Goal: Find specific page/section: Find specific page/section

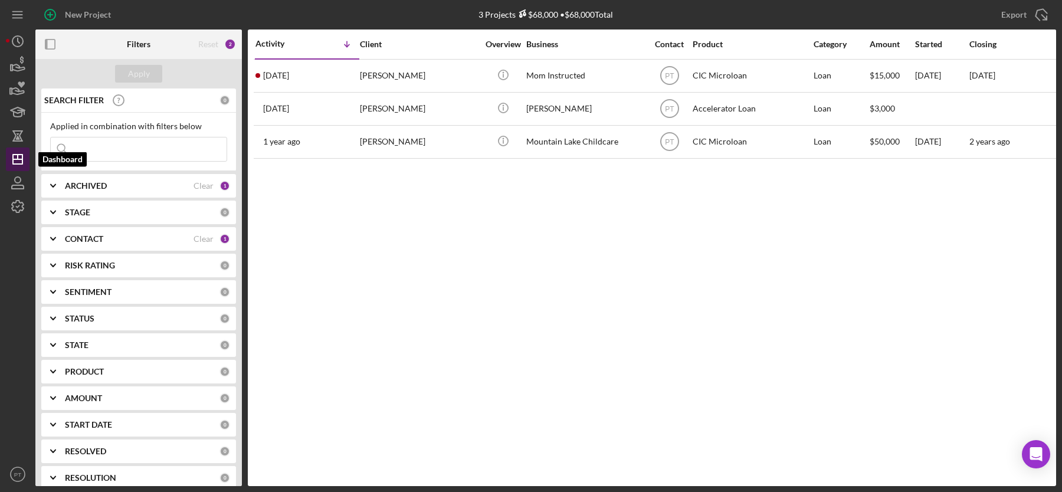
click at [27, 156] on icon "Icon/Dashboard" at bounding box center [18, 160] width 30 height 30
click at [20, 162] on icon "Icon/Dashboard" at bounding box center [18, 160] width 30 height 30
click at [25, 166] on icon "Icon/Dashboard" at bounding box center [18, 160] width 30 height 30
click at [181, 236] on div "CONTACT" at bounding box center [129, 238] width 129 height 9
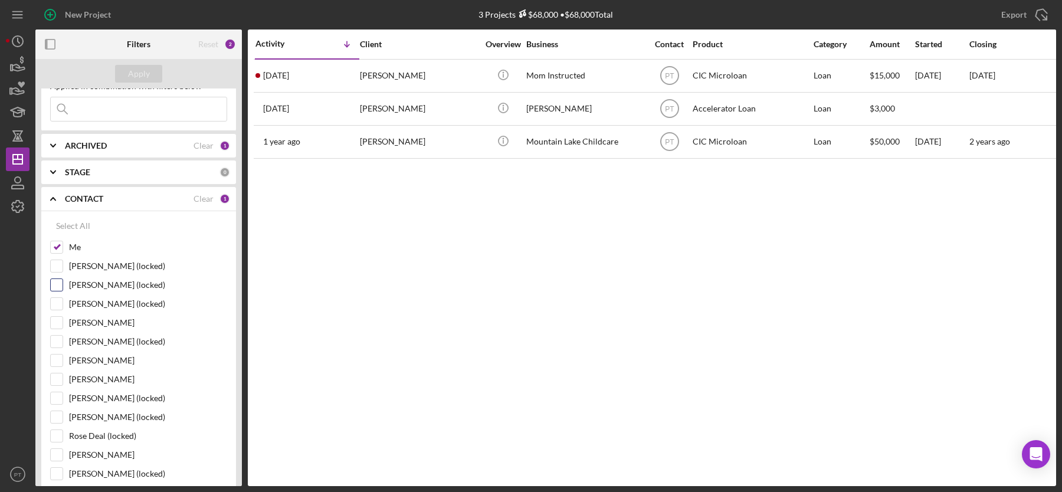
scroll to position [63, 0]
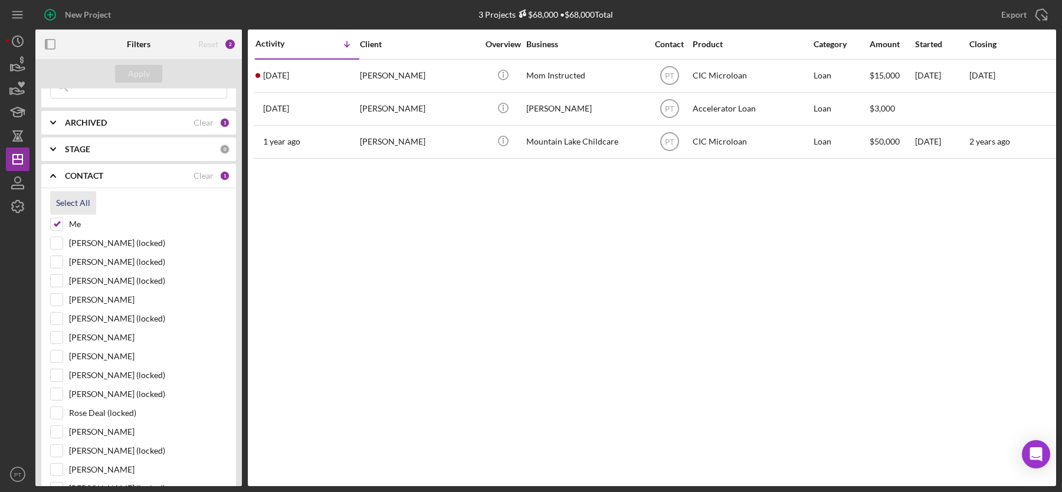
click at [71, 197] on div "Select All" at bounding box center [73, 203] width 34 height 24
checkbox input "true"
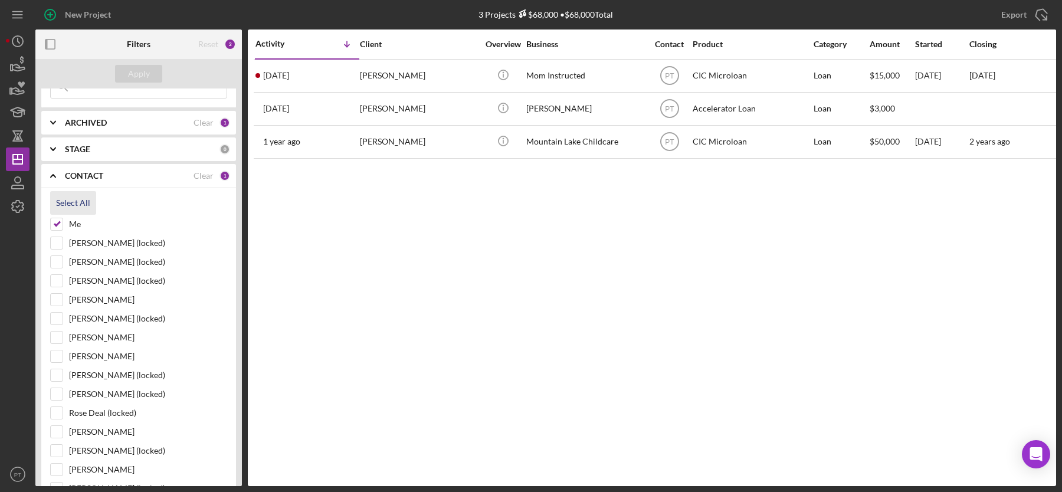
checkbox input "true"
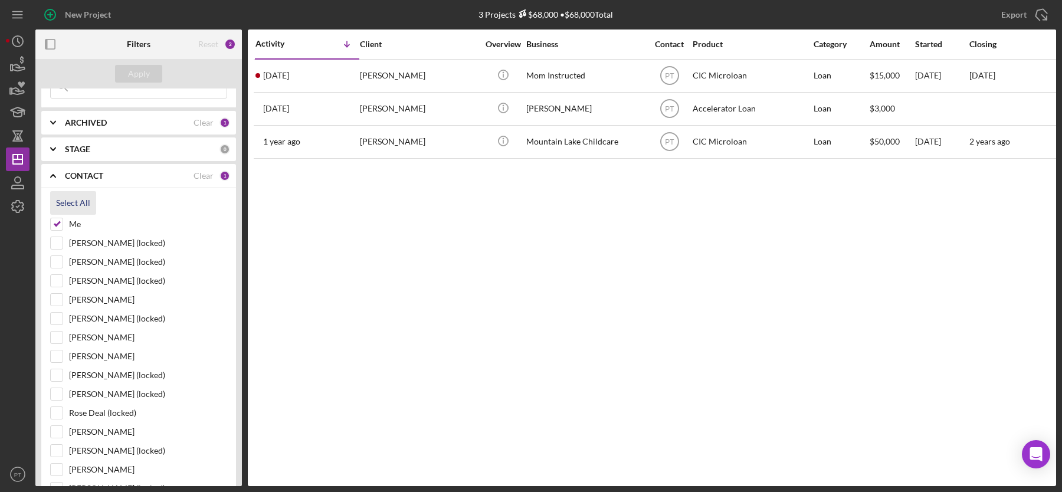
checkbox input "true"
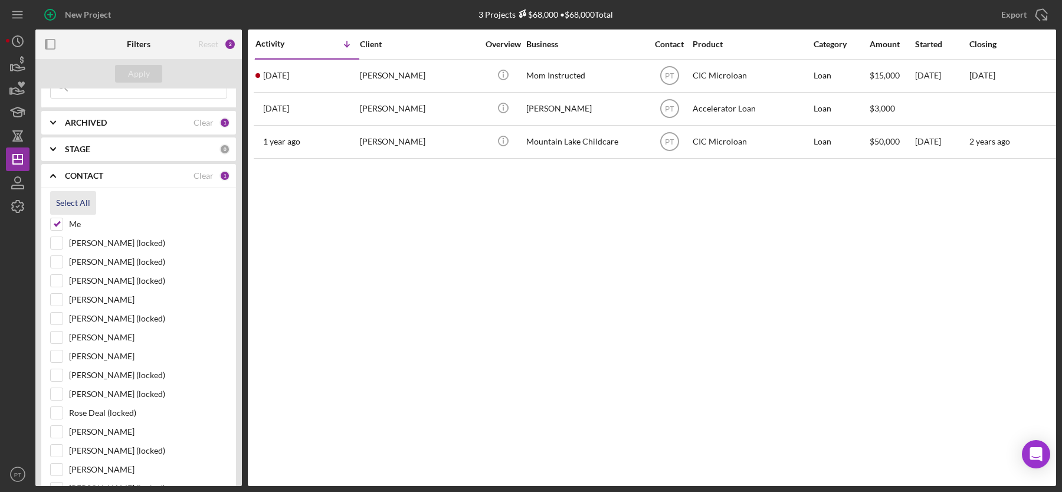
checkbox input "true"
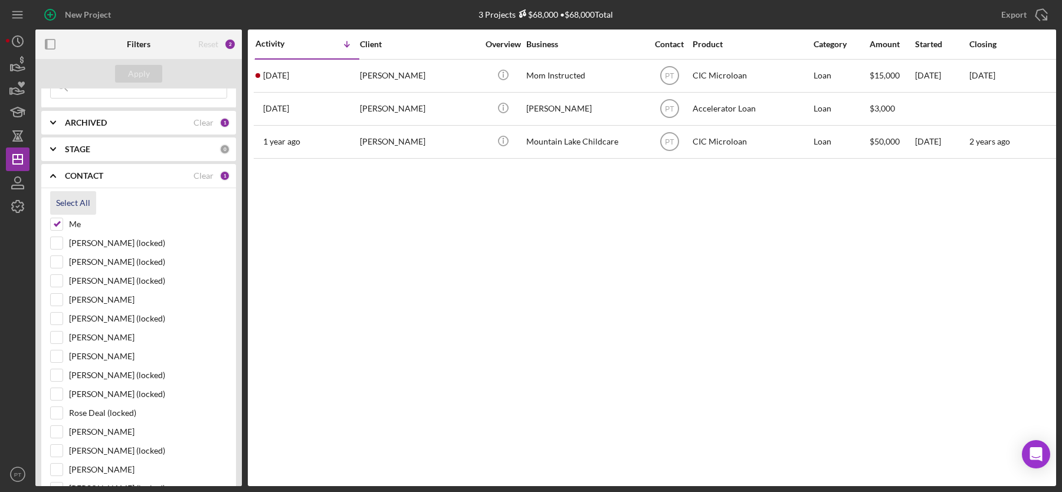
checkbox input "true"
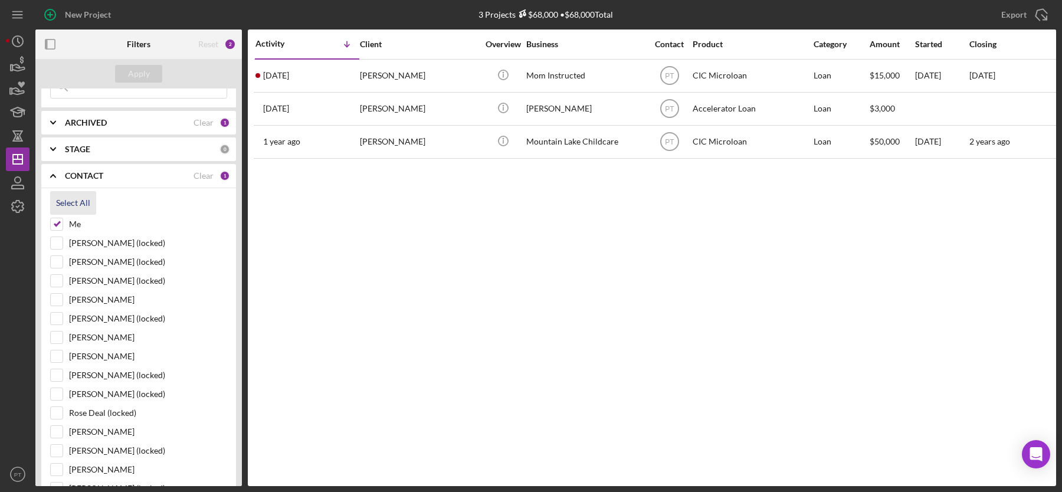
checkbox input "true"
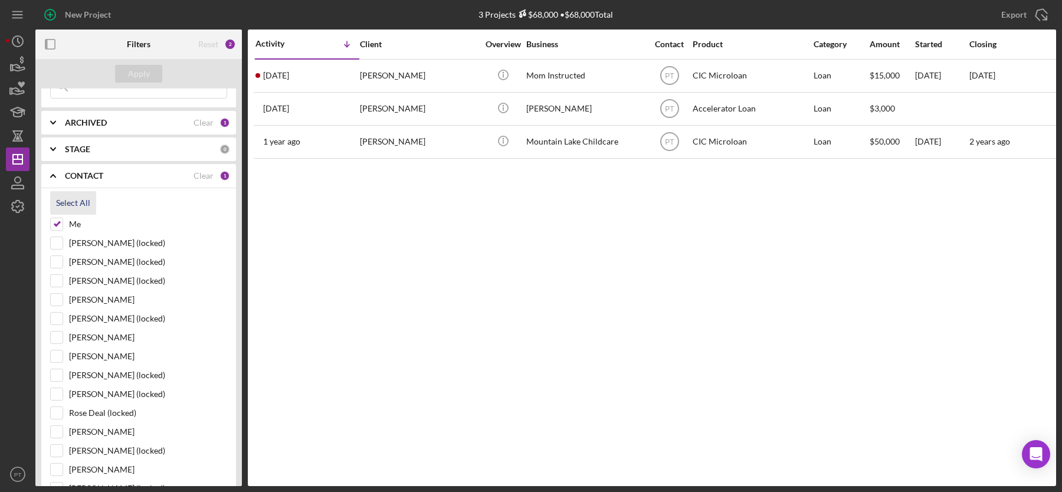
checkbox input "true"
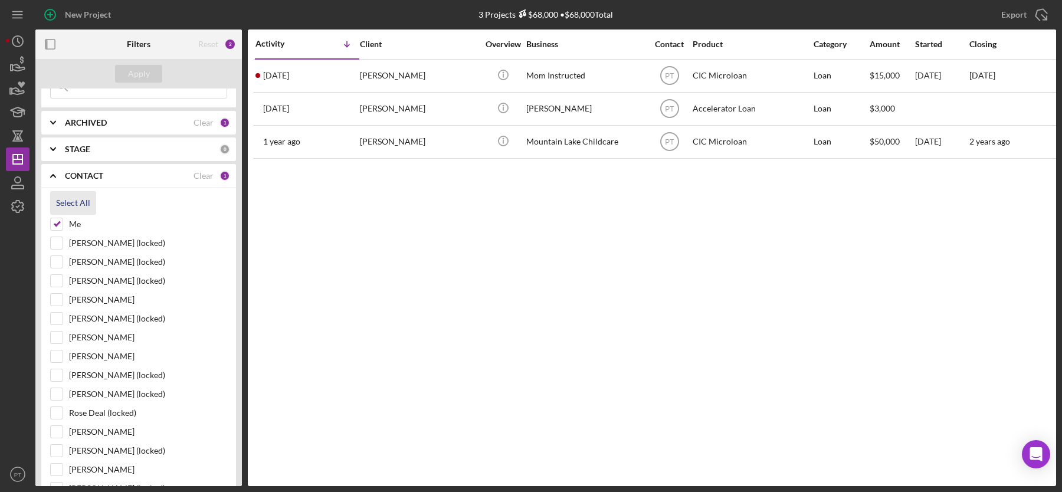
checkbox input "true"
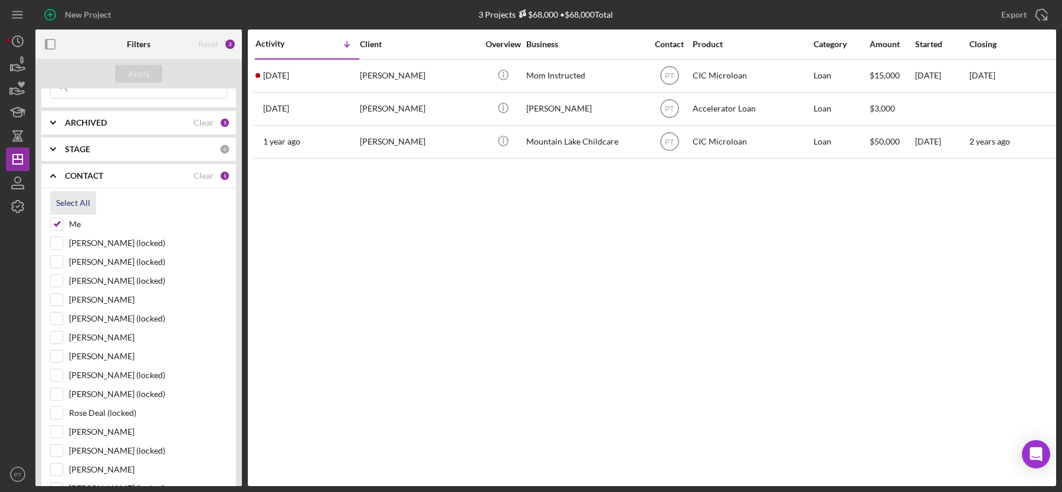
checkbox input "true"
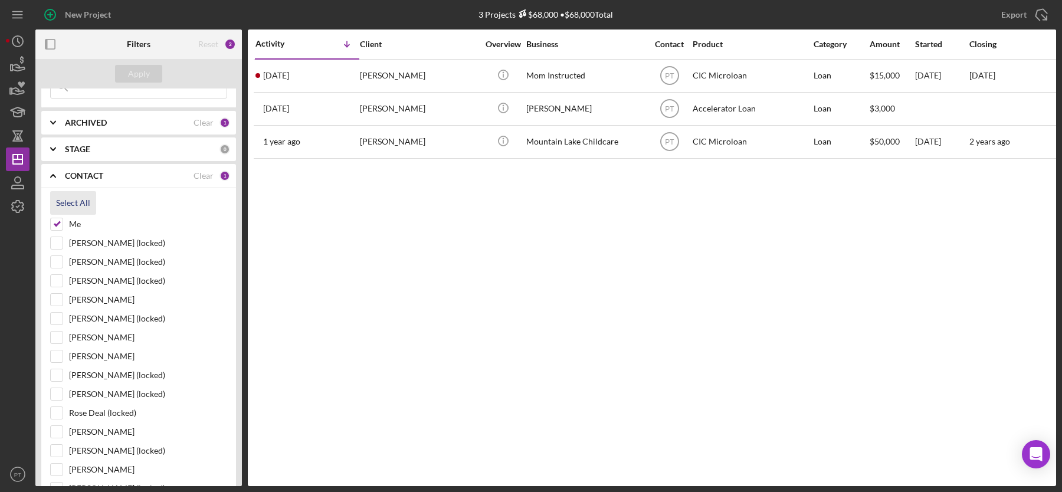
checkbox input "true"
click at [60, 332] on input "Juana Dent" at bounding box center [57, 338] width 12 height 12
checkbox input "false"
click at [140, 69] on div "Apply" at bounding box center [139, 74] width 22 height 18
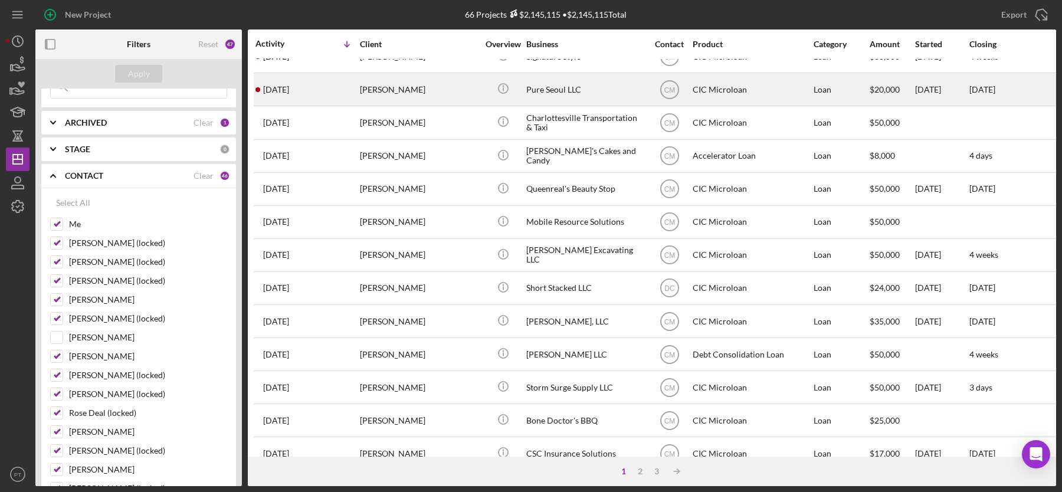
scroll to position [440, 0]
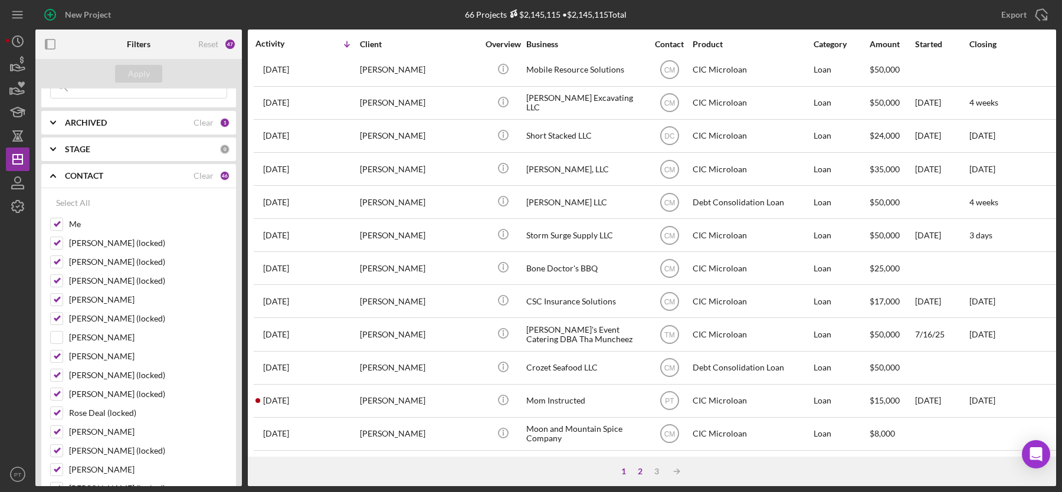
click at [637, 472] on div "2" at bounding box center [640, 471] width 17 height 9
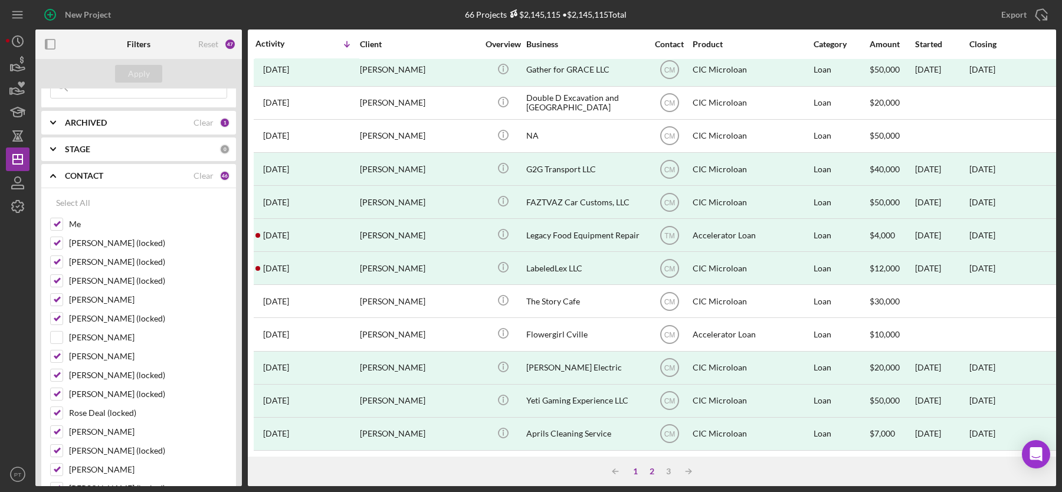
click at [637, 474] on div "1" at bounding box center [635, 471] width 17 height 9
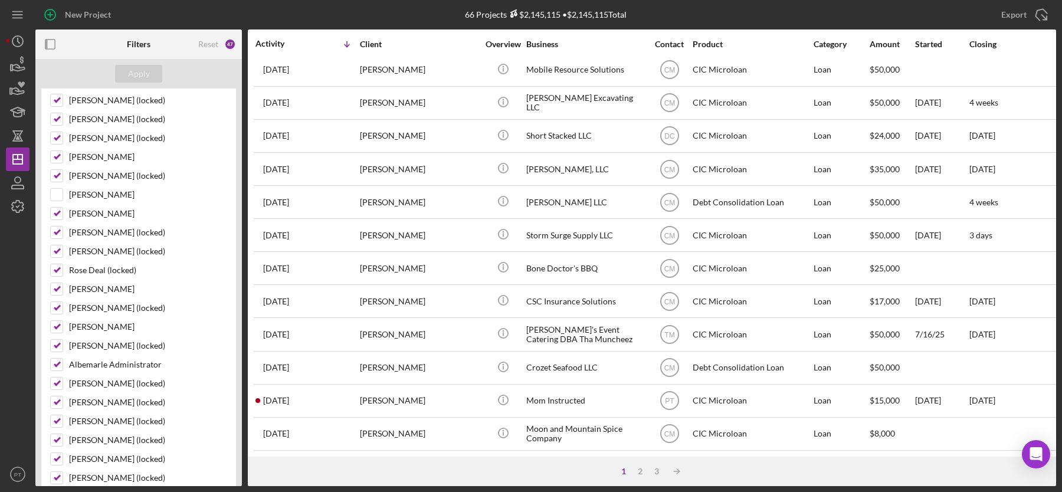
scroll to position [0, 0]
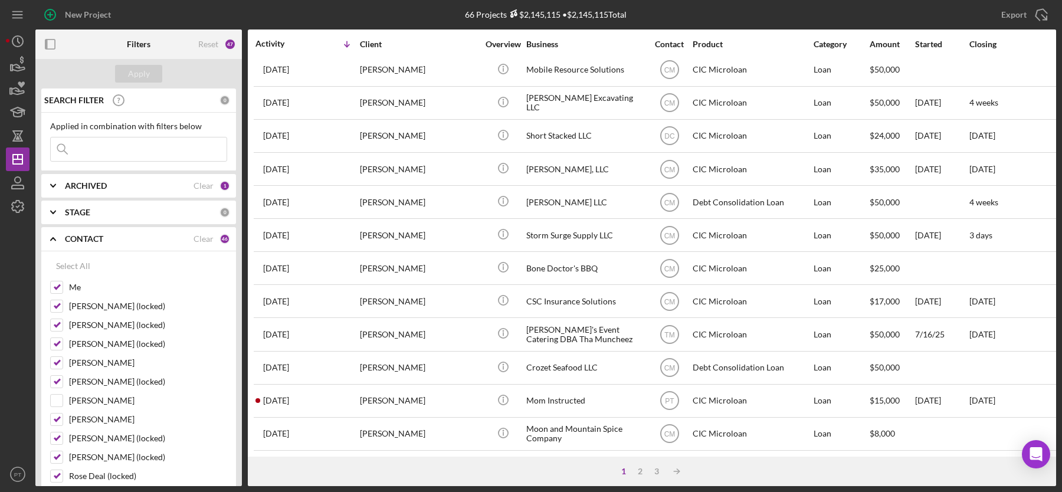
click at [142, 204] on div "STAGE 0" at bounding box center [147, 213] width 165 height 24
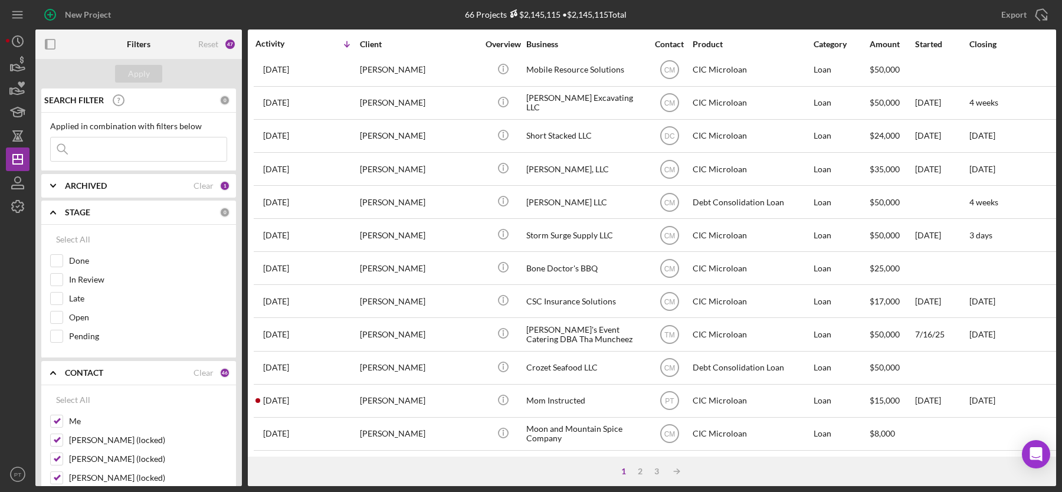
click at [141, 184] on div "ARCHIVED" at bounding box center [129, 185] width 129 height 9
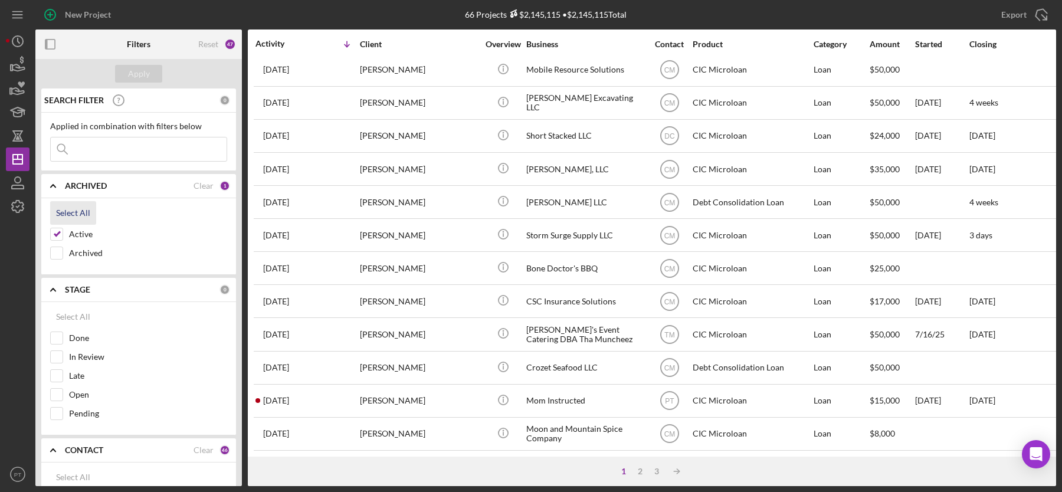
click at [63, 212] on div "Select All" at bounding box center [73, 213] width 34 height 24
checkbox input "true"
click at [147, 78] on div "Apply" at bounding box center [139, 74] width 22 height 18
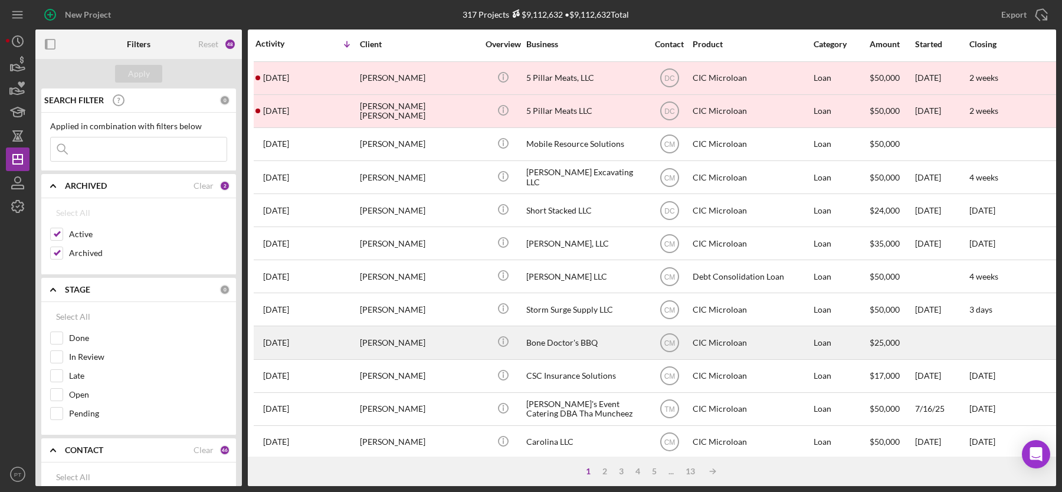
scroll to position [440, 0]
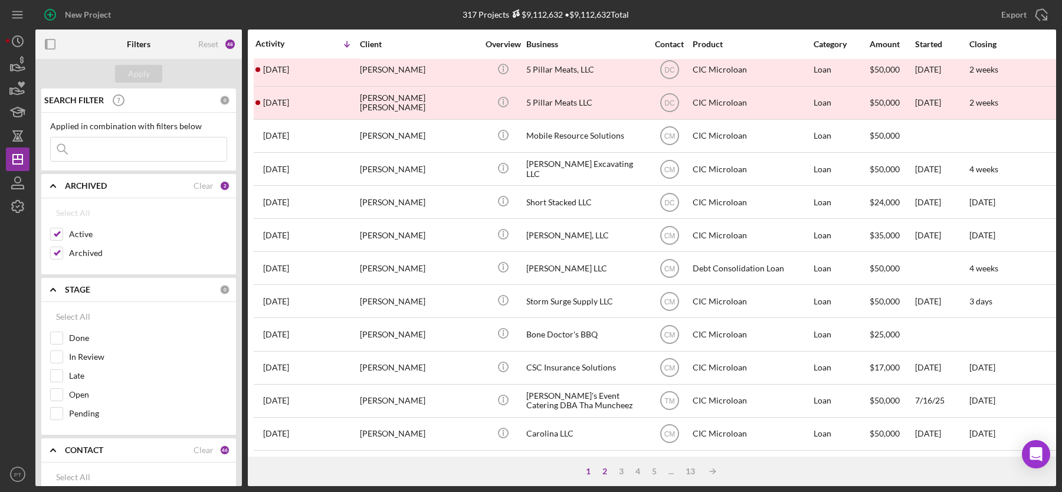
click at [603, 474] on div "2" at bounding box center [605, 471] width 17 height 9
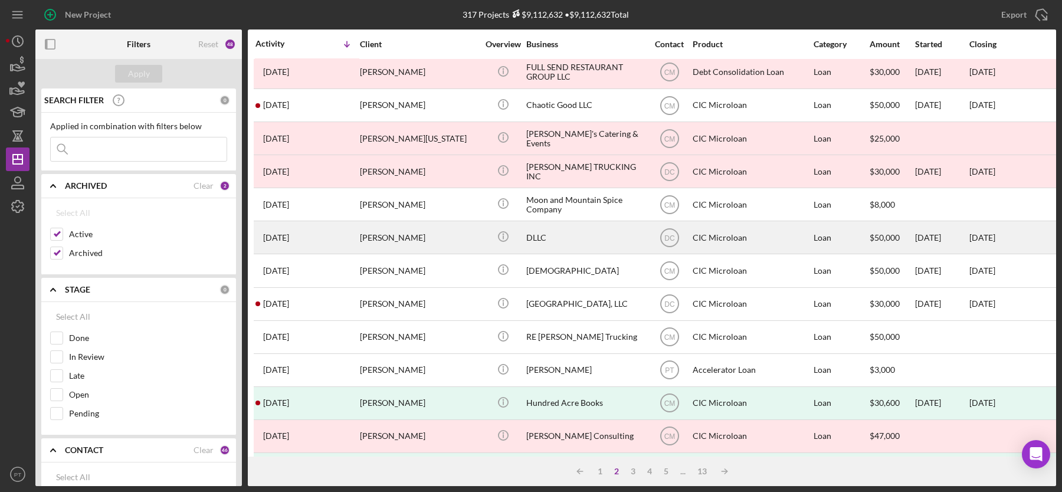
scroll to position [179, 0]
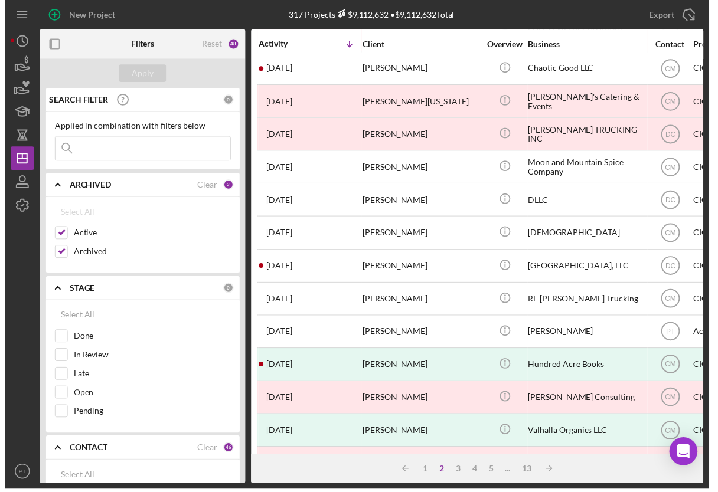
scroll to position [179, 0]
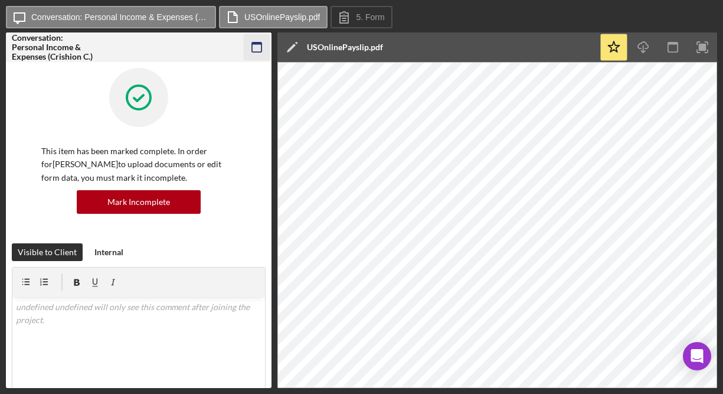
click at [257, 42] on rect "button" at bounding box center [256, 43] width 9 height 2
